Goal: Information Seeking & Learning: Compare options

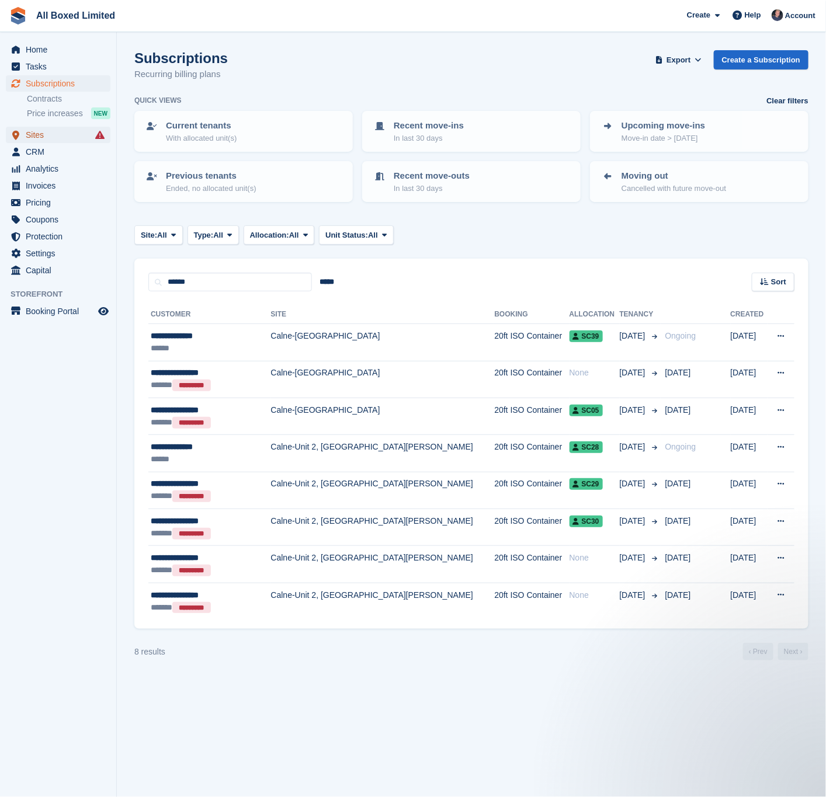
click at [34, 134] on span "Sites" at bounding box center [61, 135] width 70 height 16
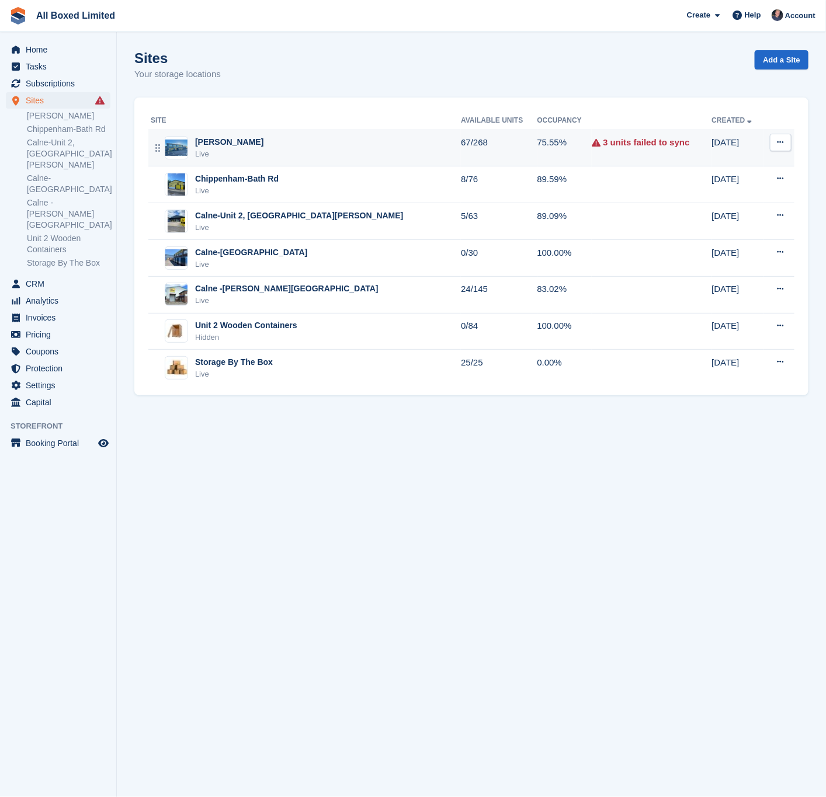
click at [298, 147] on div "Melksham-Bowerhill Live" at bounding box center [306, 148] width 310 height 24
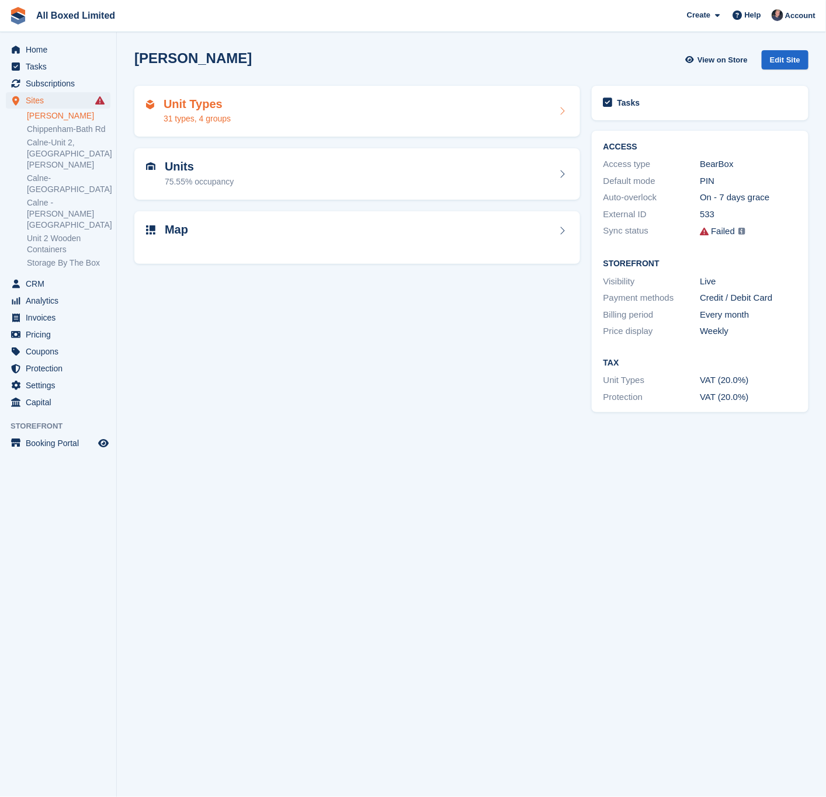
click at [277, 110] on div "Unit Types 31 types, 4 groups" at bounding box center [357, 112] width 422 height 28
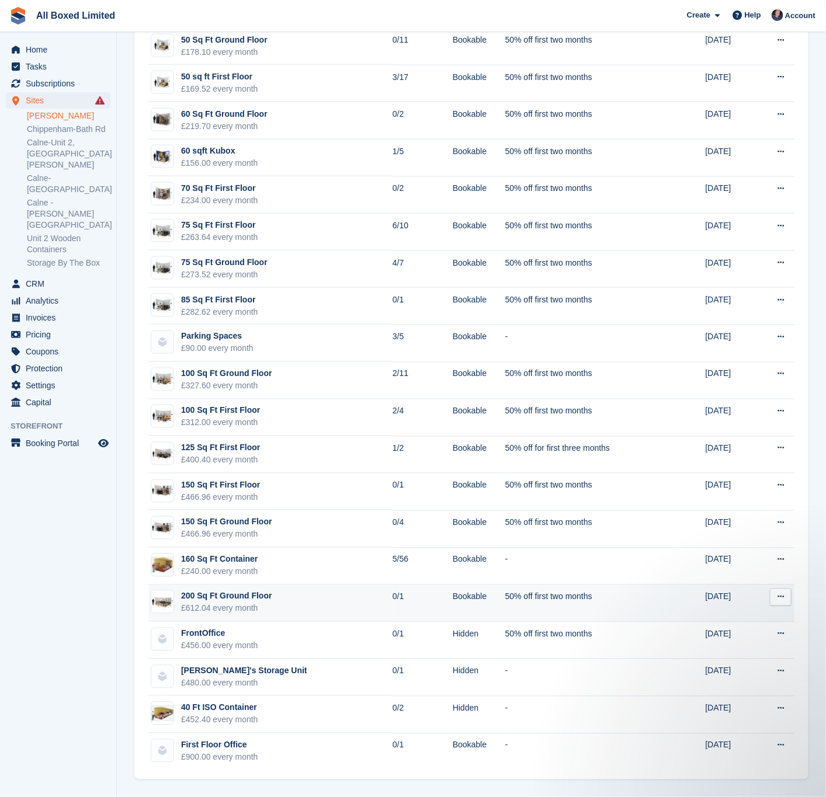
click at [281, 594] on td "200 Sq Ft Ground Floor £612.04 every month" at bounding box center [270, 603] width 244 height 37
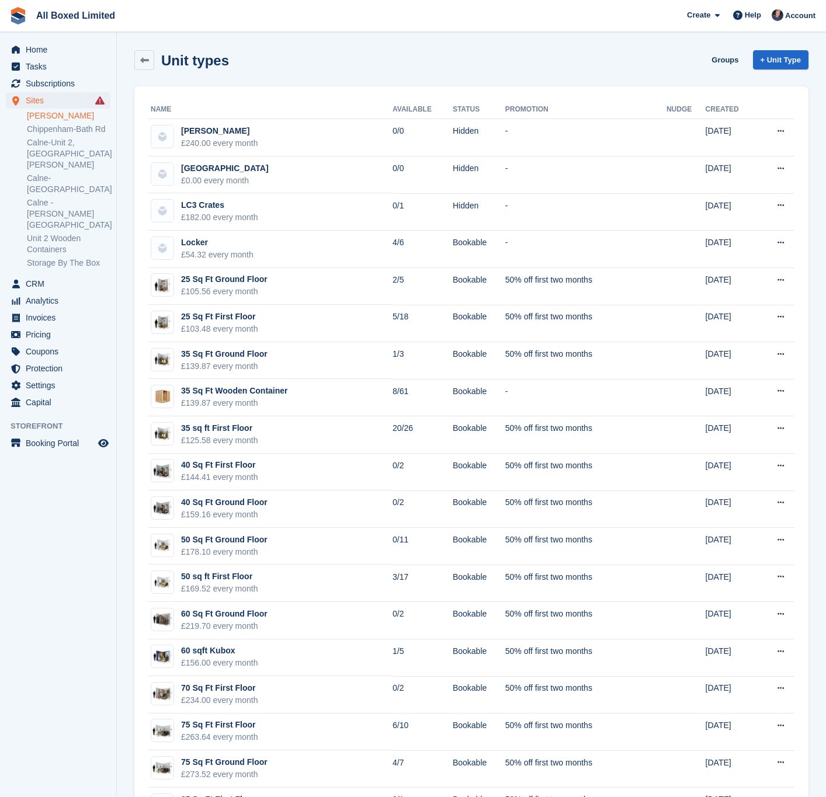
scroll to position [507, 0]
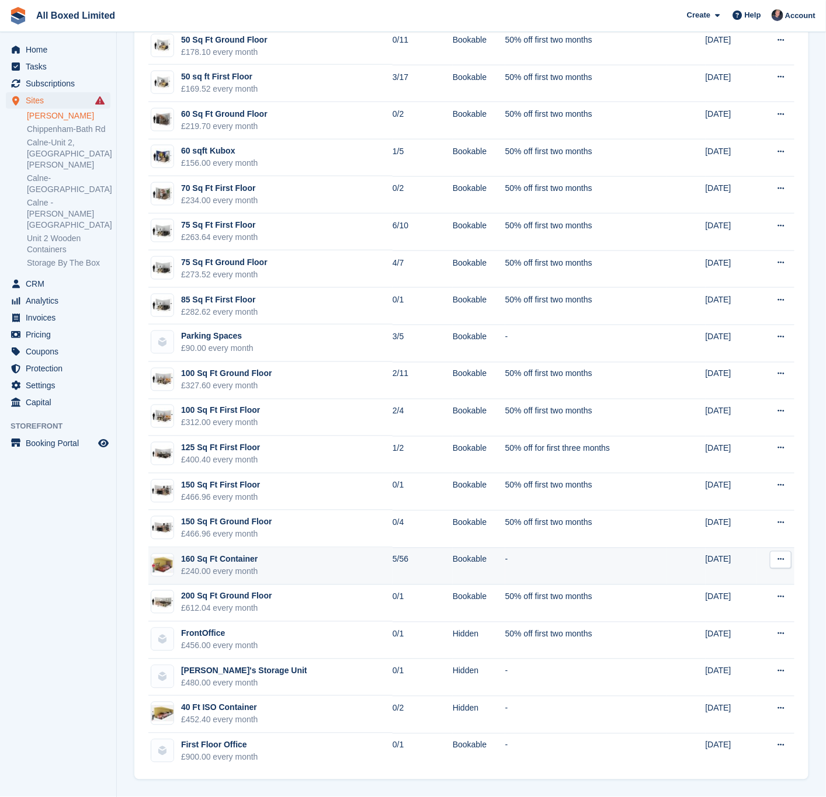
click at [321, 562] on td "160 Sq Ft Container £240.00 every month" at bounding box center [270, 566] width 244 height 37
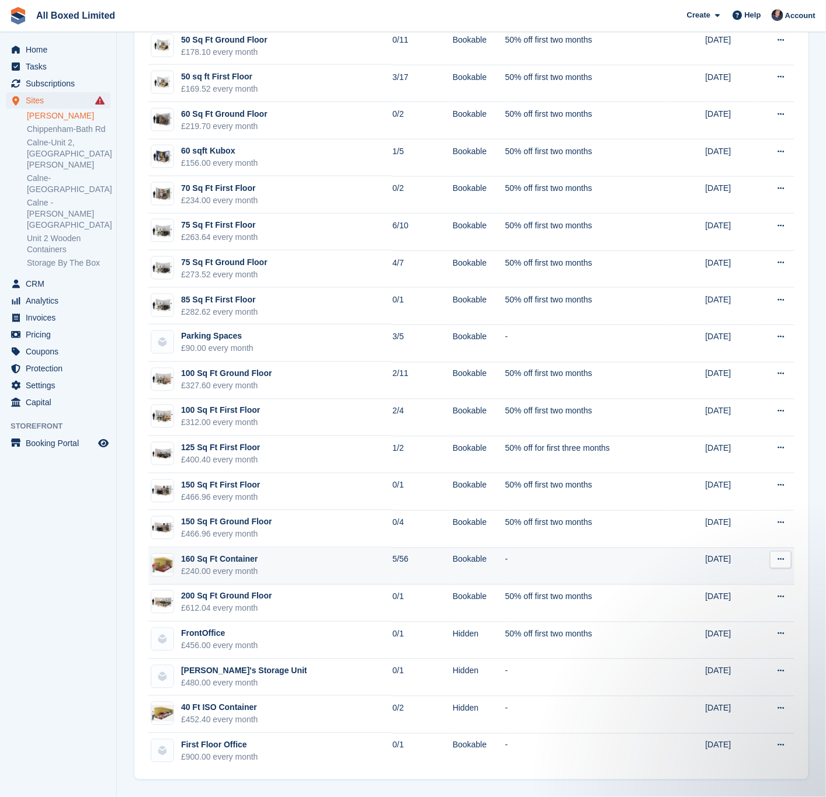
scroll to position [0, 0]
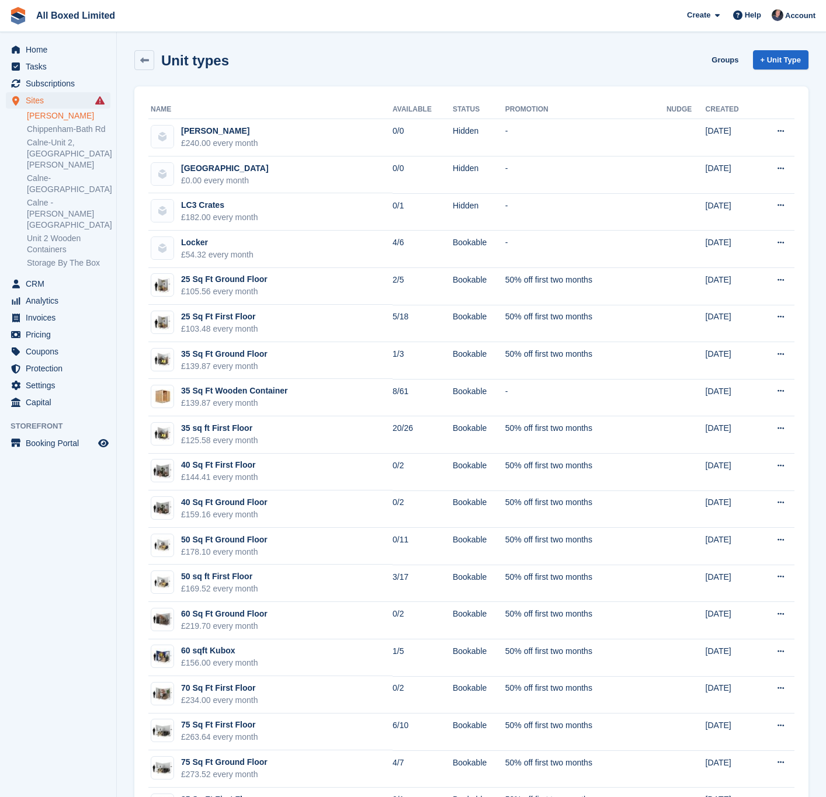
scroll to position [507, 0]
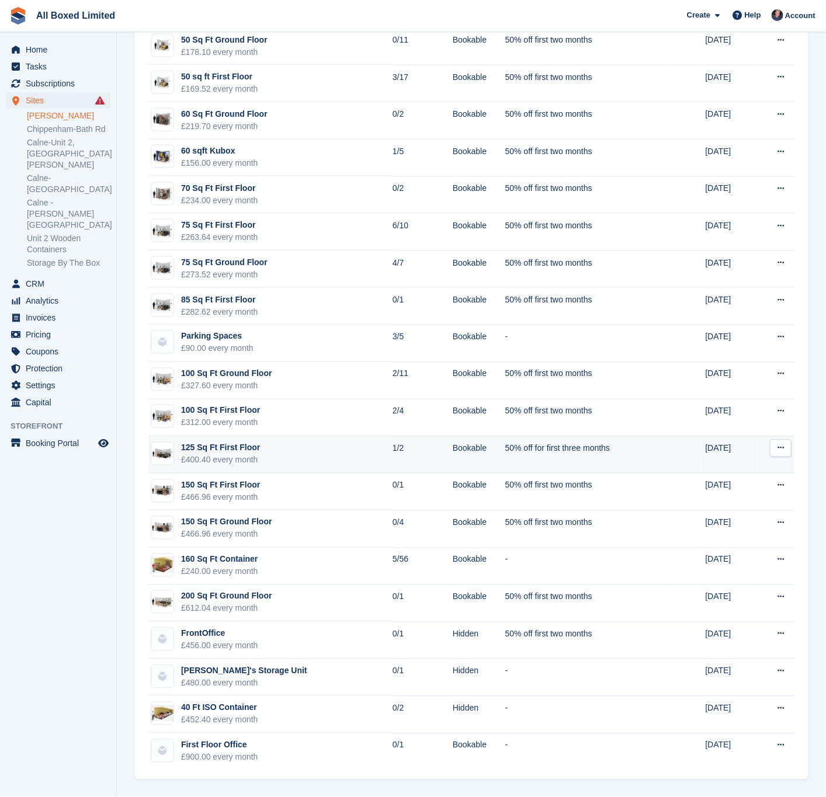
click at [272, 449] on td "125 Sq Ft First Floor £400.40 every month" at bounding box center [270, 454] width 244 height 37
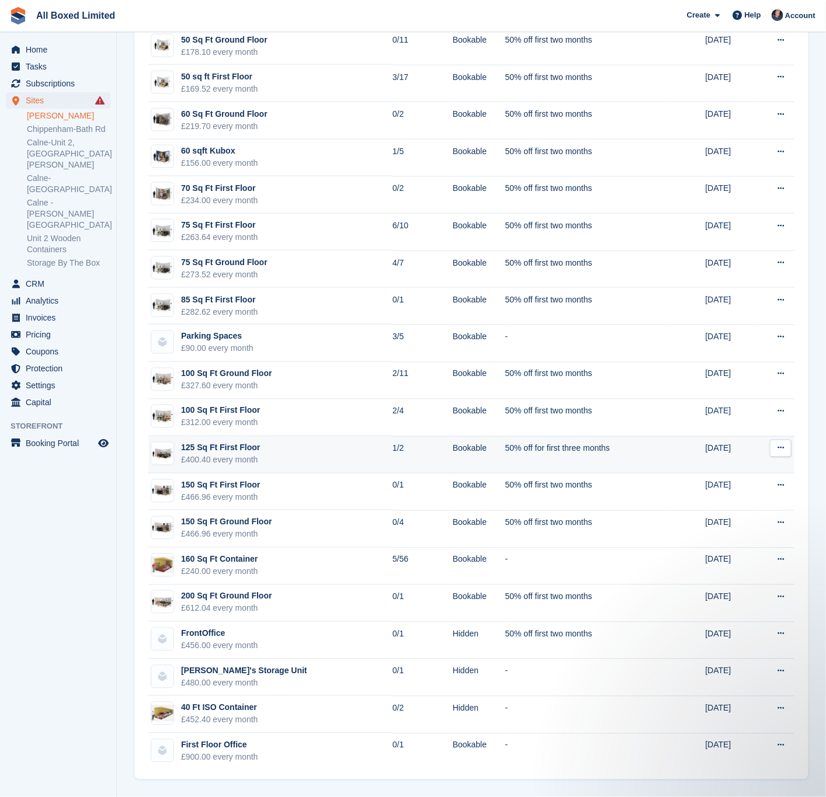
scroll to position [0, 0]
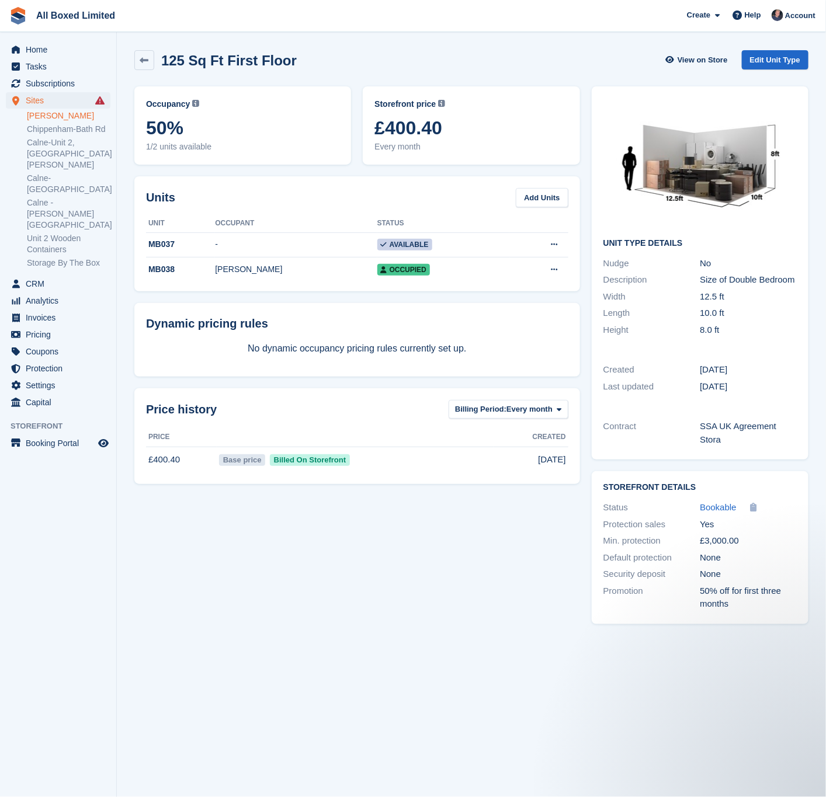
click at [245, 639] on section "125 Sq Ft First Floor View on Store Edit Unit Type Occupancy Current percentage…" at bounding box center [471, 398] width 709 height 797
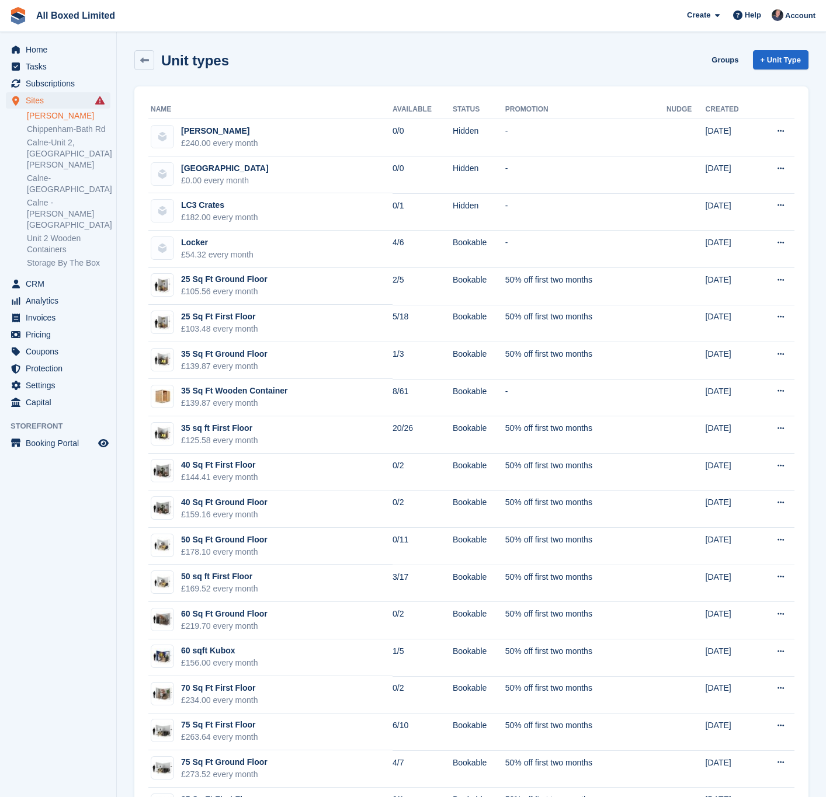
scroll to position [507, 0]
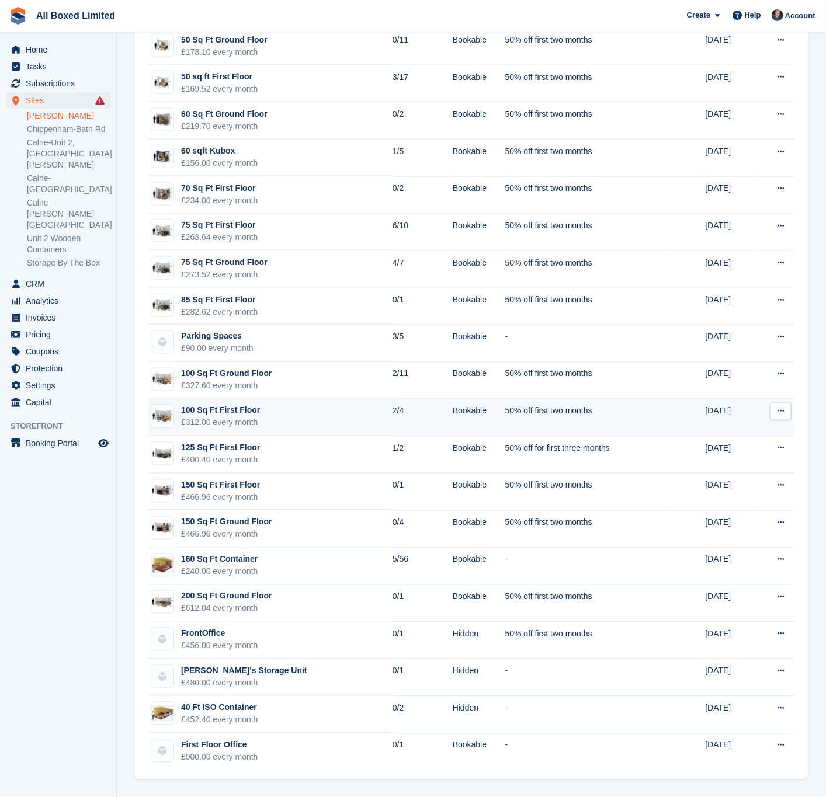
click at [347, 419] on td "100 Sq Ft First Floor £312.00 every month" at bounding box center [270, 417] width 244 height 37
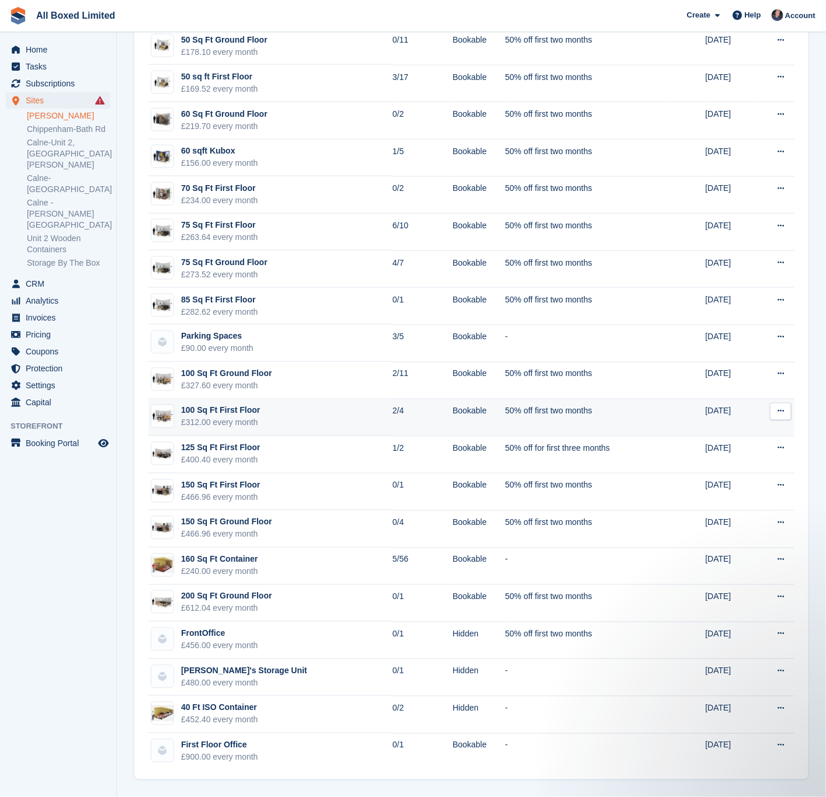
scroll to position [0, 0]
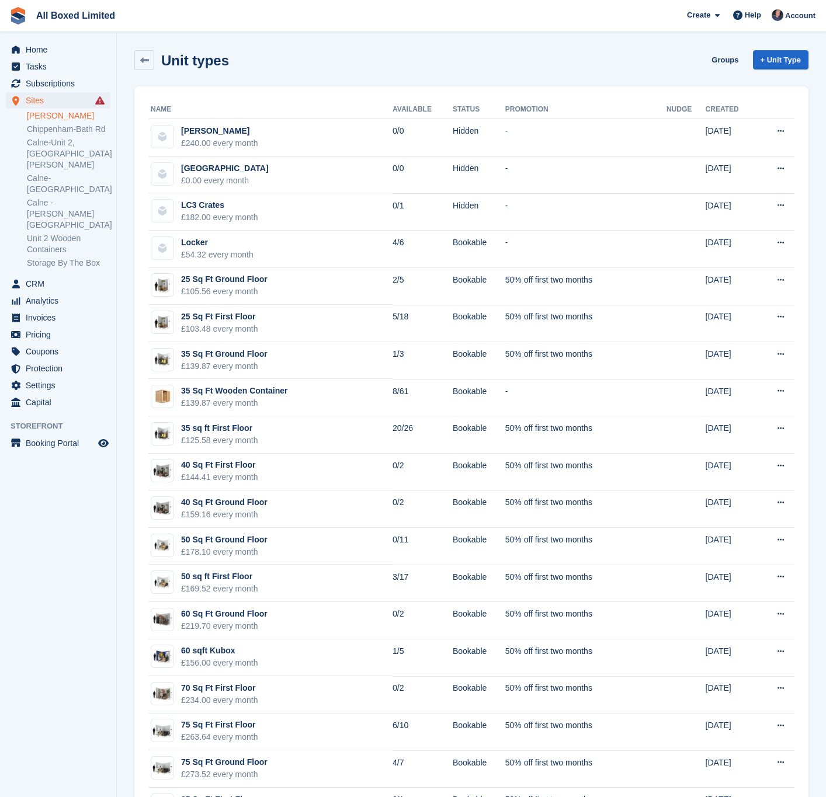
scroll to position [507, 0]
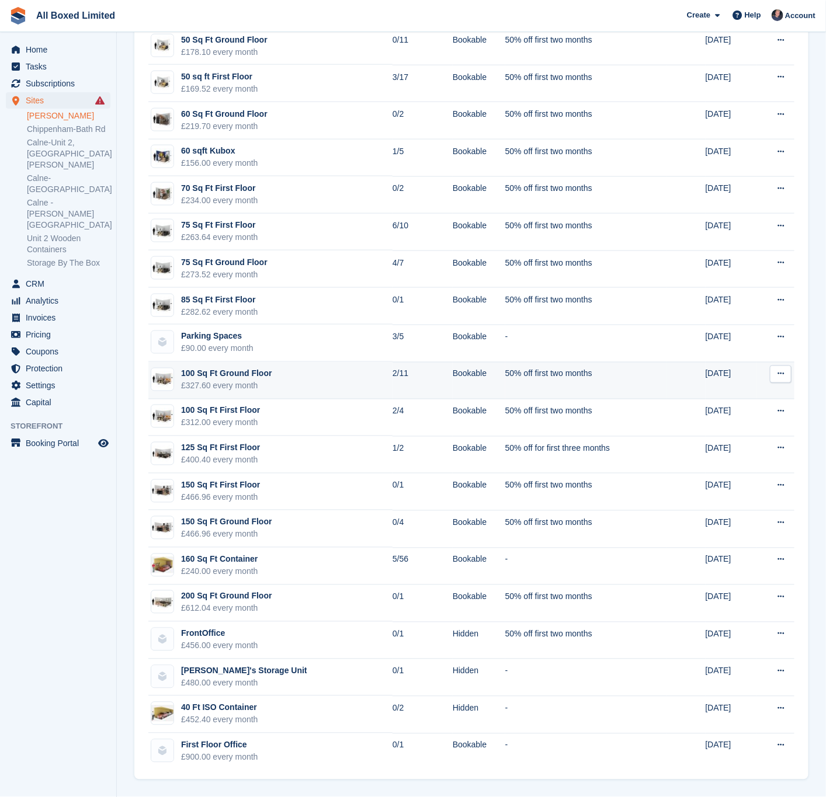
click at [304, 377] on td "100 Sq Ft Ground Floor £327.60 every month" at bounding box center [270, 380] width 244 height 37
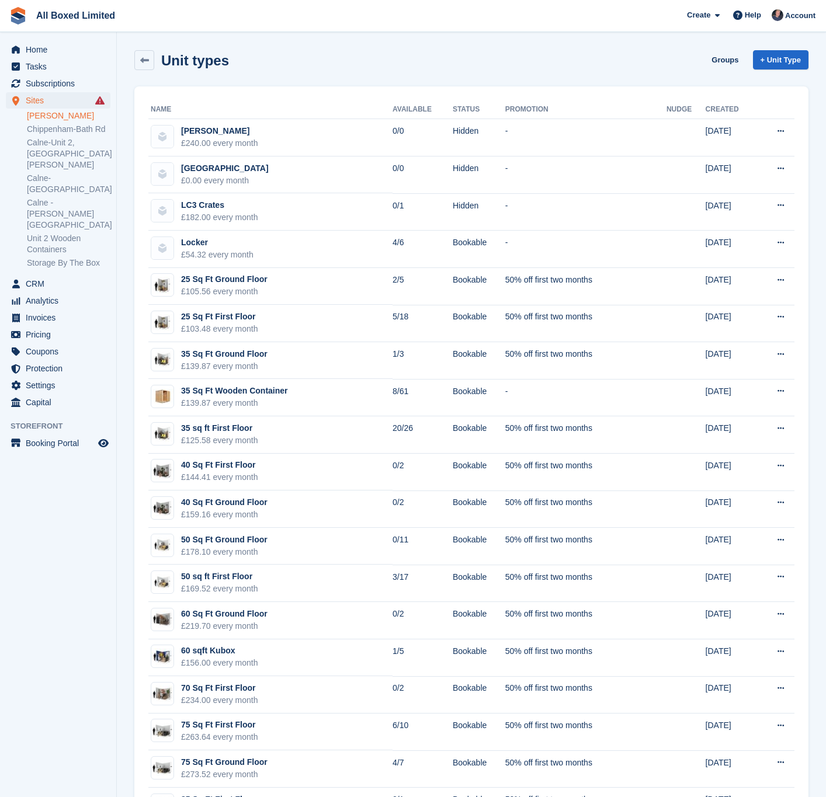
scroll to position [507, 0]
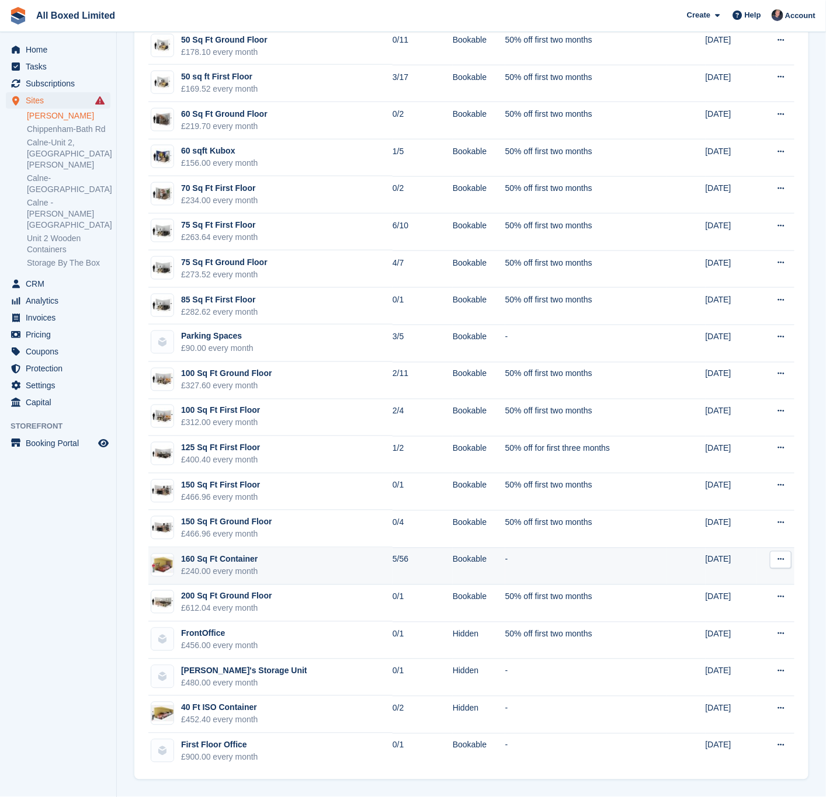
click at [277, 573] on td "160 Sq Ft Container £240.00 every month" at bounding box center [270, 566] width 244 height 37
